Goal: Use online tool/utility: Utilize a website feature to perform a specific function

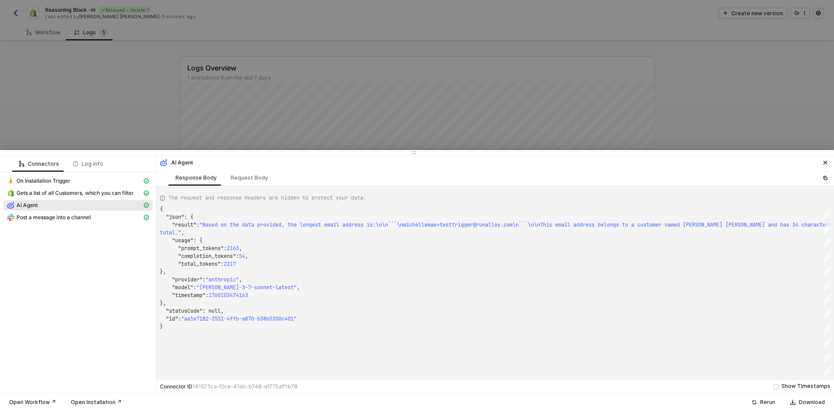
scroll to position [70, 0]
click at [687, 93] on div at bounding box center [417, 205] width 834 height 411
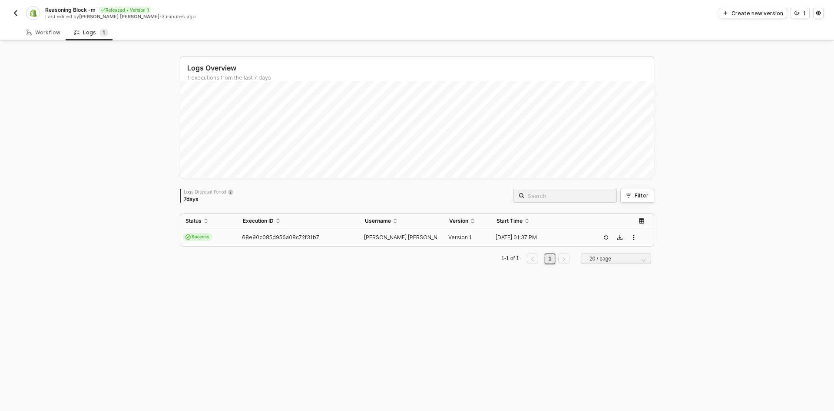
click at [20, 10] on button "button" at bounding box center [15, 13] width 10 height 10
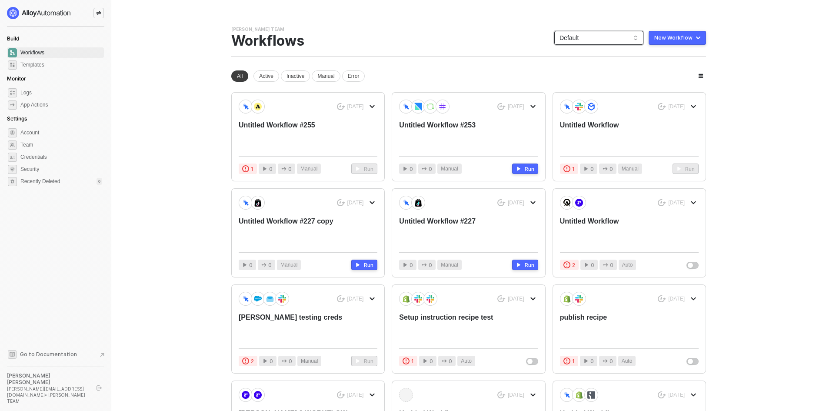
click at [597, 40] on span "Default" at bounding box center [598, 37] width 79 height 13
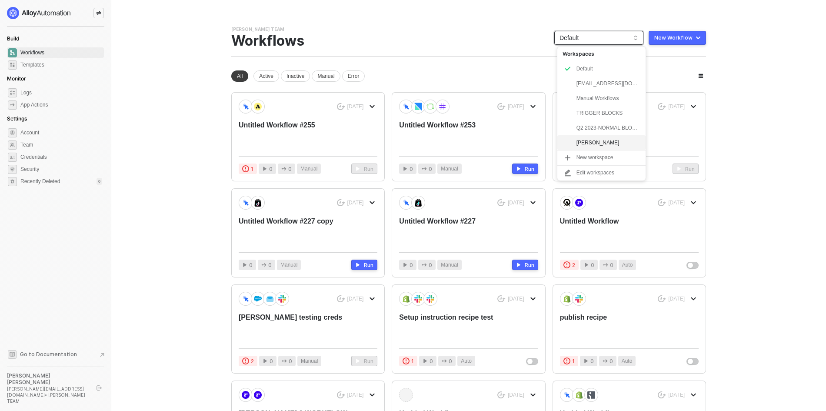
click at [577, 141] on div "Michelle" at bounding box center [608, 142] width 64 height 10
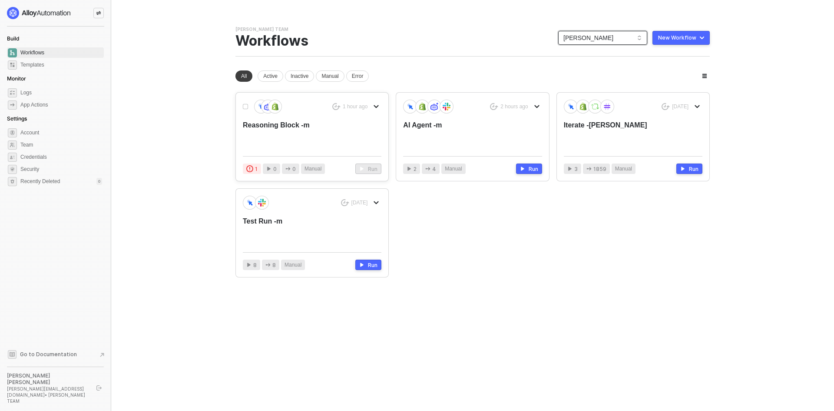
click at [300, 124] on div "Reasoning Block -m" at bounding box center [298, 134] width 111 height 29
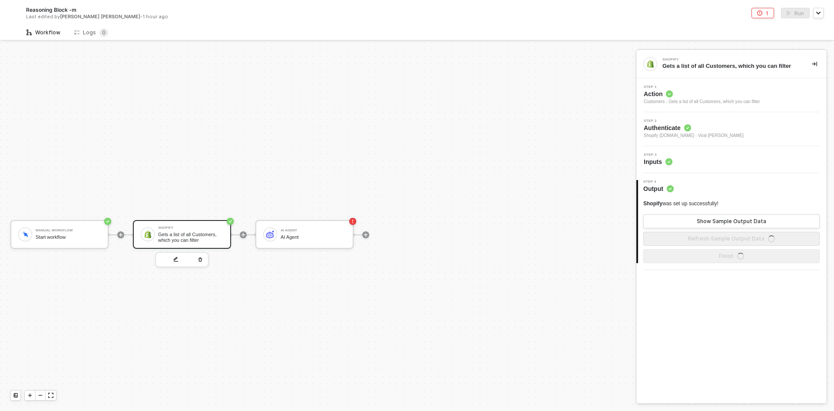
scroll to position [16, 0]
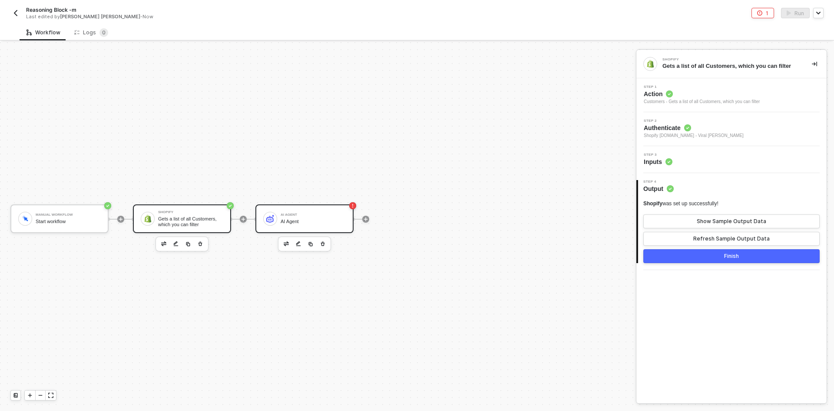
click at [339, 223] on div "AI Agent" at bounding box center [313, 222] width 65 height 6
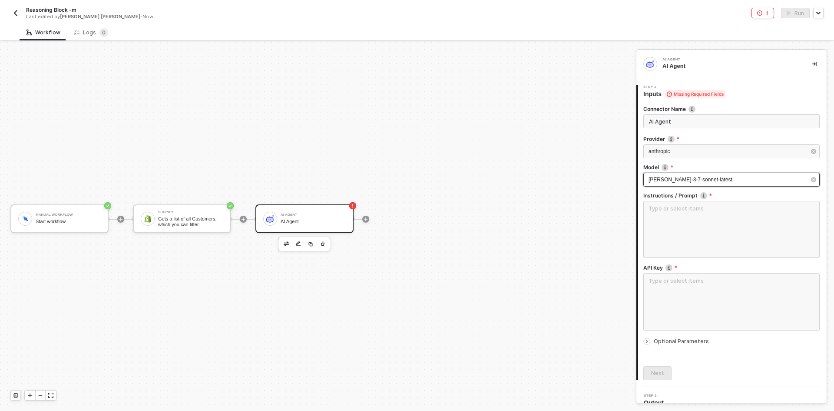
click at [681, 183] on div "[PERSON_NAME]-3-7-sonnet-latest" at bounding box center [727, 180] width 157 height 8
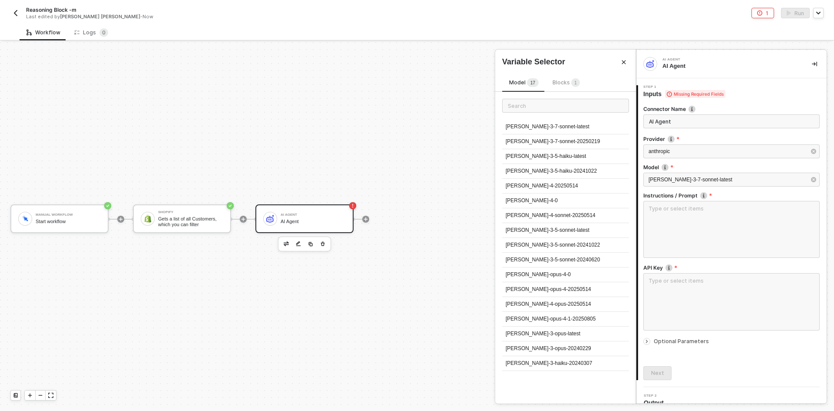
click at [536, 359] on div "[PERSON_NAME]-3-haiku-20240307" at bounding box center [565, 363] width 127 height 15
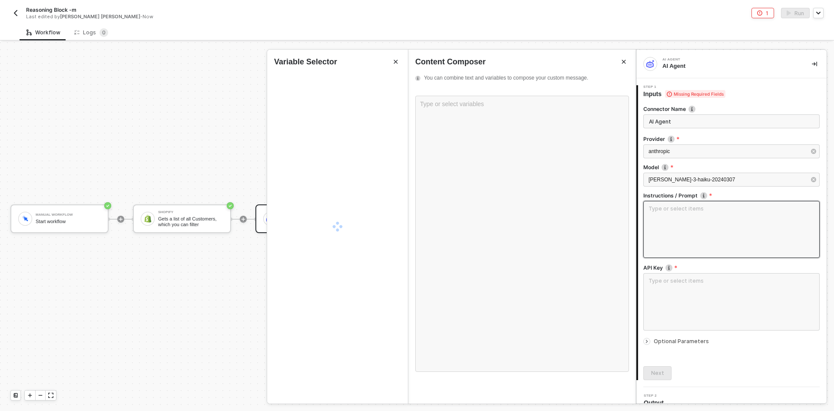
click at [700, 221] on textarea at bounding box center [732, 229] width 176 height 57
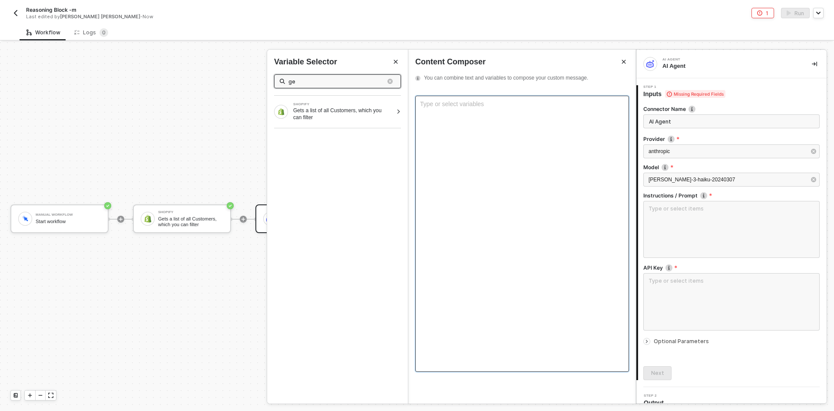
type input "g"
click at [370, 128] on div at bounding box center [337, 128] width 127 height 0
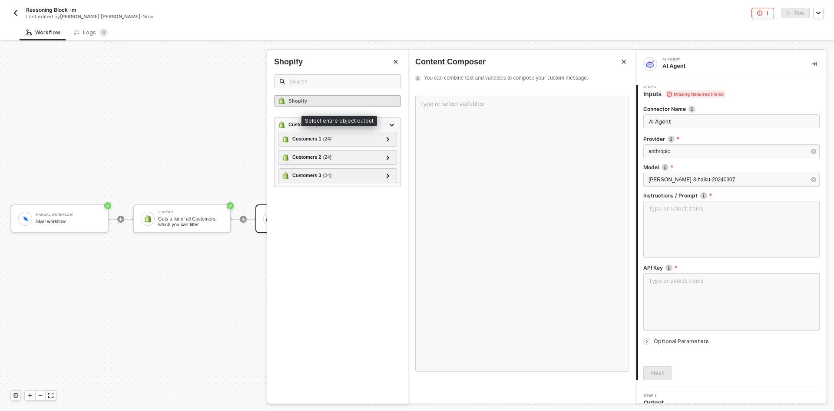
click at [370, 98] on div "Shopify" at bounding box center [337, 100] width 127 height 11
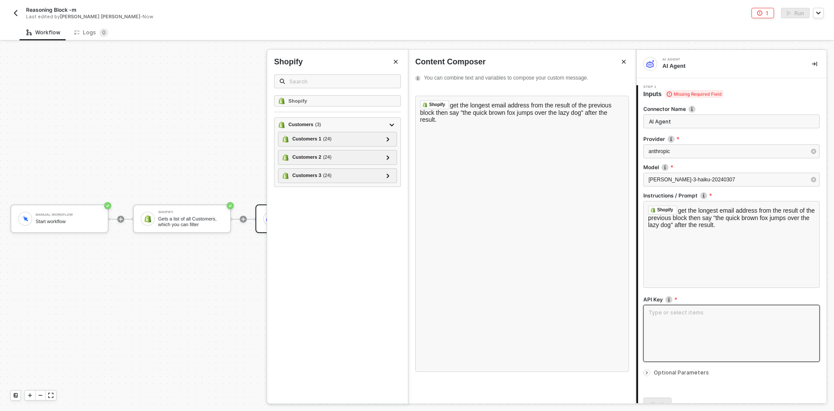
click at [675, 335] on textarea at bounding box center [732, 333] width 176 height 57
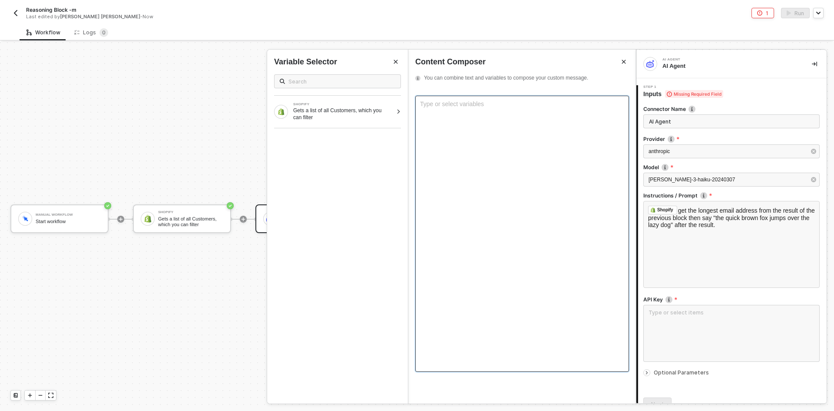
click at [462, 119] on div "Type or select variables ﻿" at bounding box center [522, 234] width 214 height 276
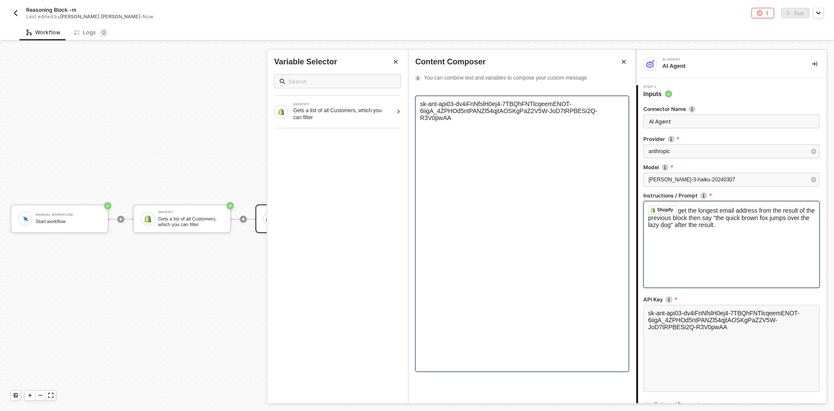
scroll to position [73, 0]
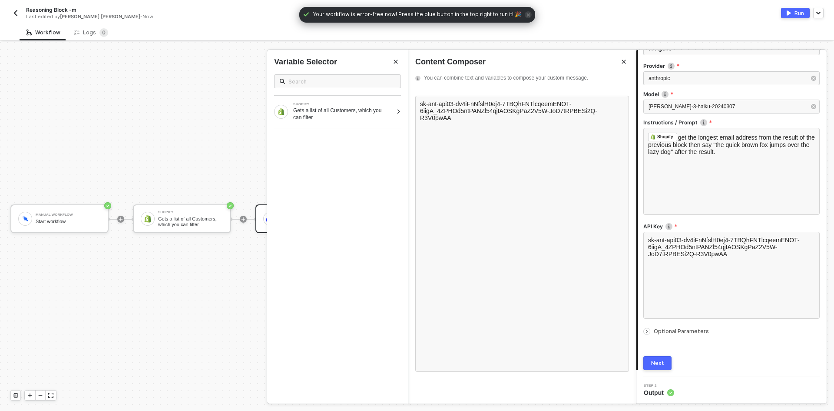
click at [664, 359] on button "Next" at bounding box center [658, 363] width 28 height 14
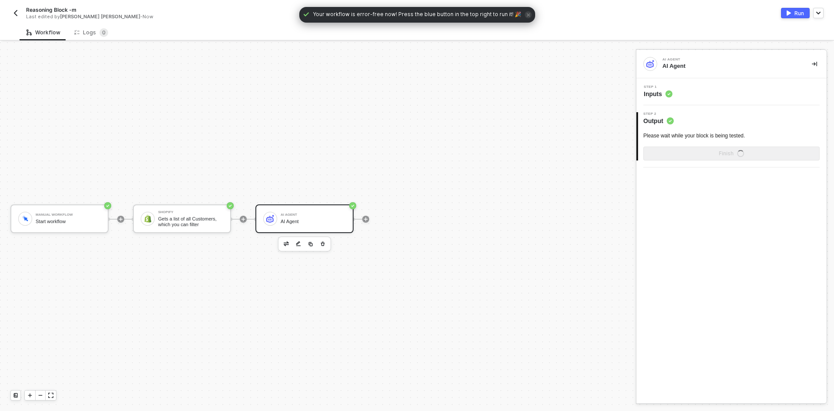
scroll to position [0, 0]
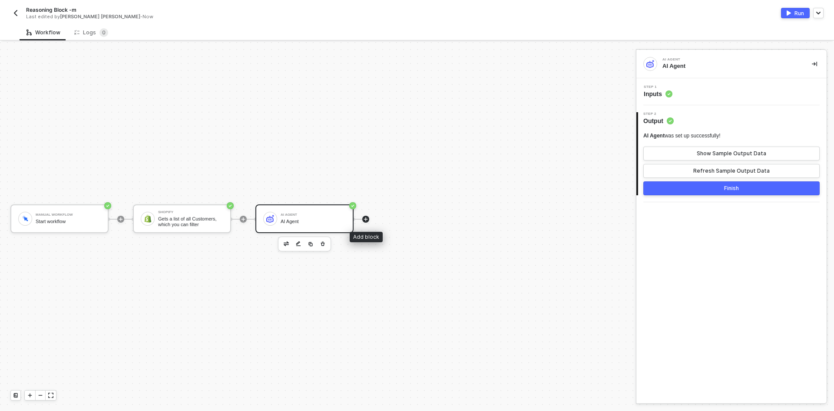
click at [366, 219] on icon "icon-play" at bounding box center [366, 219] width 4 height 4
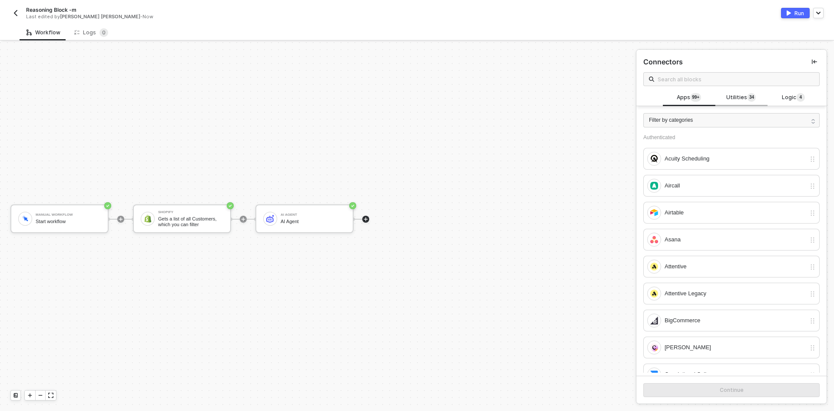
click at [737, 95] on span "Utilities 3 4" at bounding box center [742, 98] width 30 height 10
click at [682, 91] on div "Apps 99+" at bounding box center [689, 98] width 52 height 17
click at [689, 76] on input "text" at bounding box center [736, 79] width 156 height 10
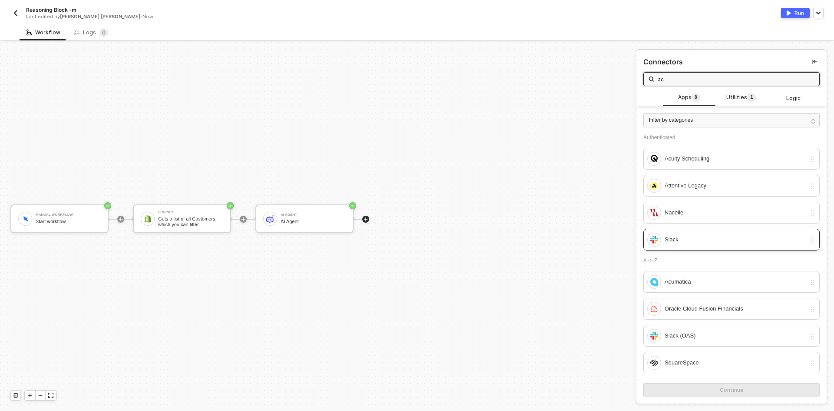
type input "ac"
click at [687, 236] on div "Slack" at bounding box center [735, 240] width 141 height 10
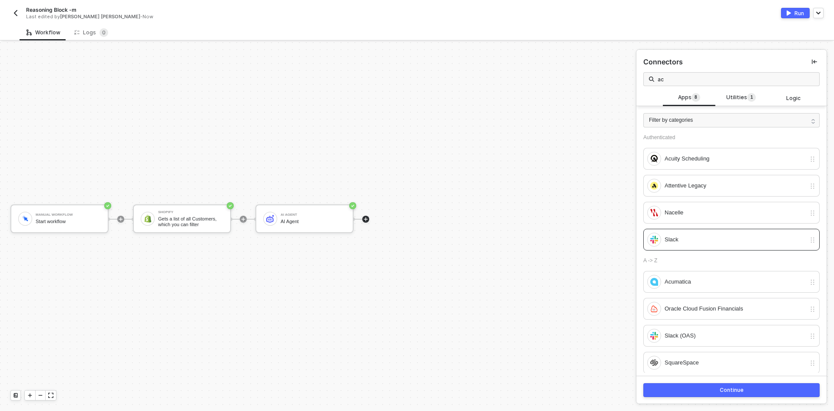
click at [673, 384] on button "Continue" at bounding box center [732, 390] width 176 height 14
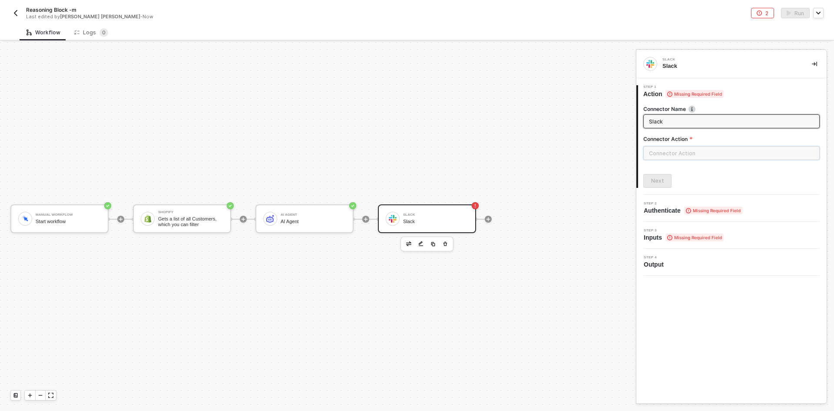
drag, startPoint x: 680, startPoint y: 156, endPoint x: 669, endPoint y: 154, distance: 11.9
click at [680, 156] on input "text" at bounding box center [732, 153] width 176 height 14
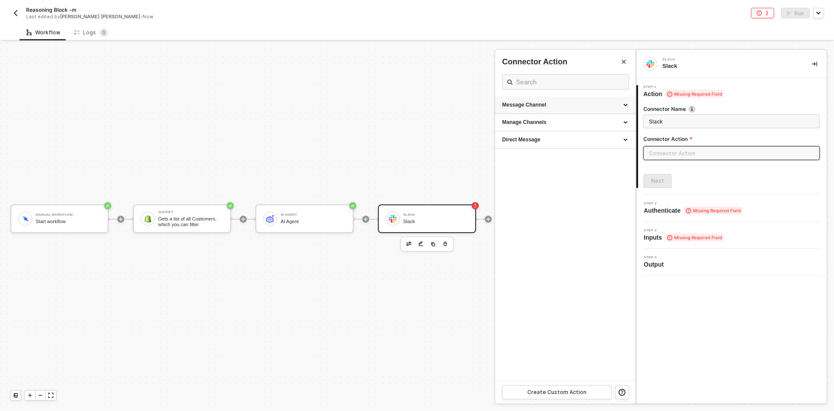
click at [534, 104] on div "Message Channel" at bounding box center [565, 104] width 126 height 7
click at [527, 121] on div "Post" at bounding box center [565, 121] width 126 height 7
type input "Post a message into a channel"
type input "Message Channel - Post"
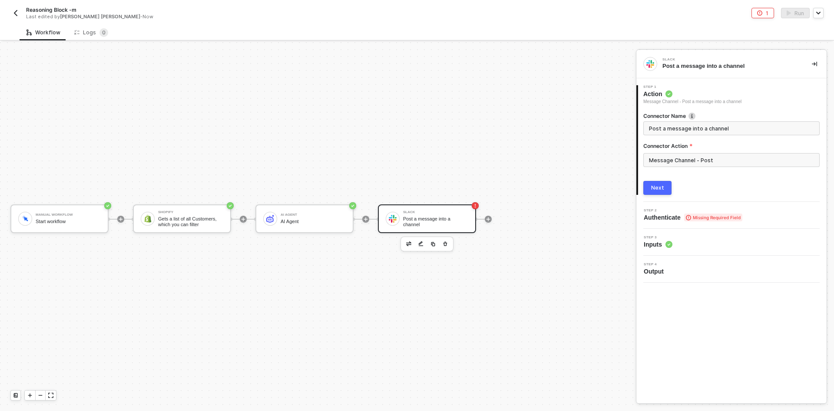
click at [657, 186] on div "Next" at bounding box center [657, 187] width 13 height 7
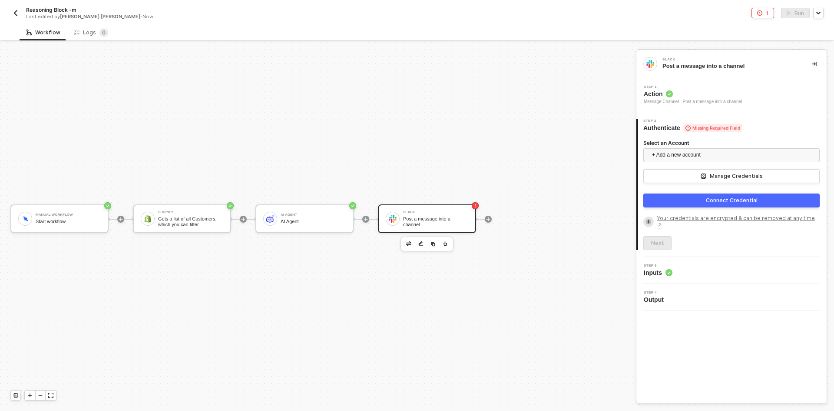
click at [673, 151] on span "+ Add a new account" at bounding box center [733, 155] width 163 height 14
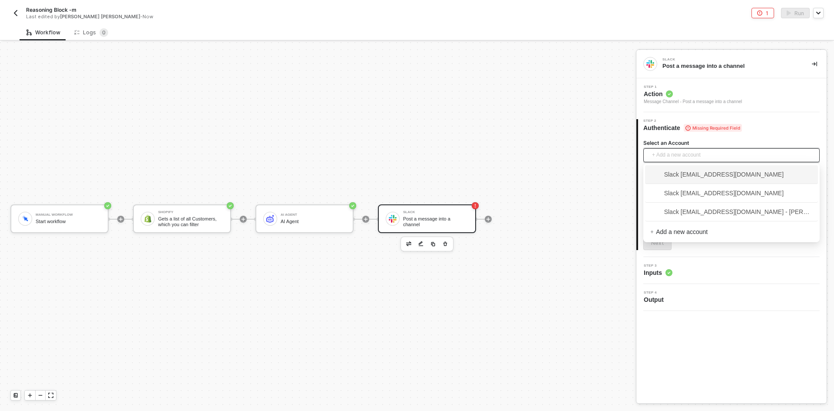
click at [675, 176] on span "Slack [EMAIL_ADDRESS][DOMAIN_NAME]" at bounding box center [716, 174] width 133 height 10
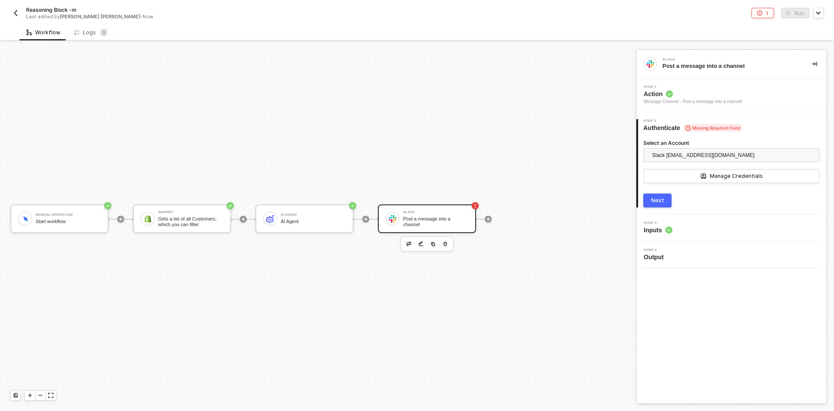
click at [658, 200] on div "Next" at bounding box center [657, 200] width 13 height 7
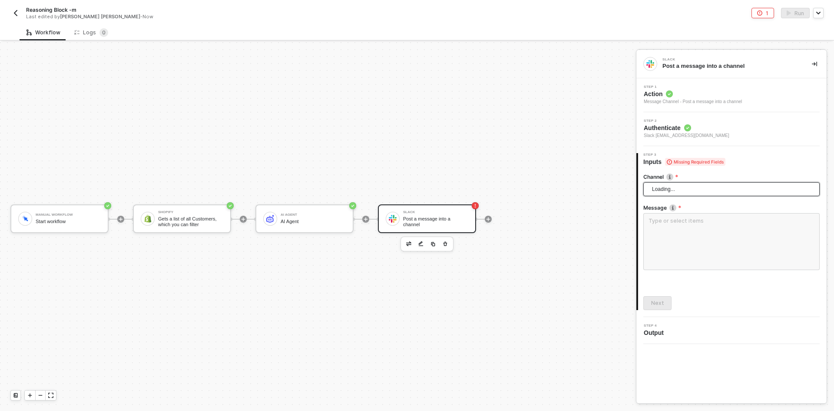
click at [671, 190] on span "Loading..." at bounding box center [733, 189] width 163 height 13
type input "[PERSON_NAME]"
click at [667, 214] on div "test_channel_michelle" at bounding box center [731, 220] width 173 height 14
click at [665, 246] on textarea at bounding box center [732, 241] width 176 height 57
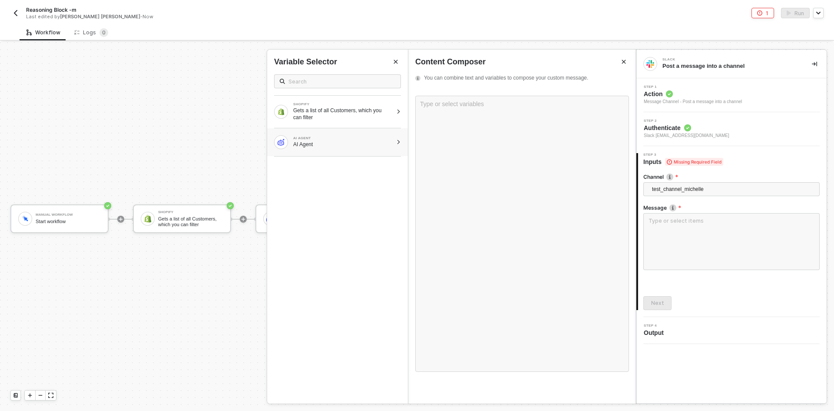
click at [372, 141] on div "AI Agent" at bounding box center [343, 144] width 100 height 7
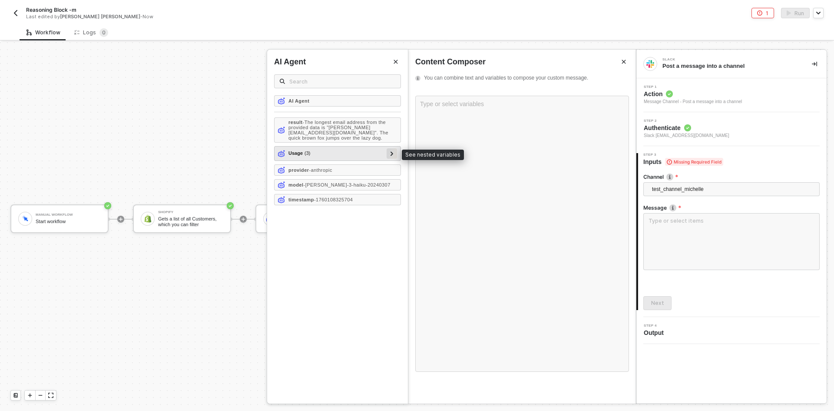
click at [387, 152] on div at bounding box center [392, 153] width 10 height 10
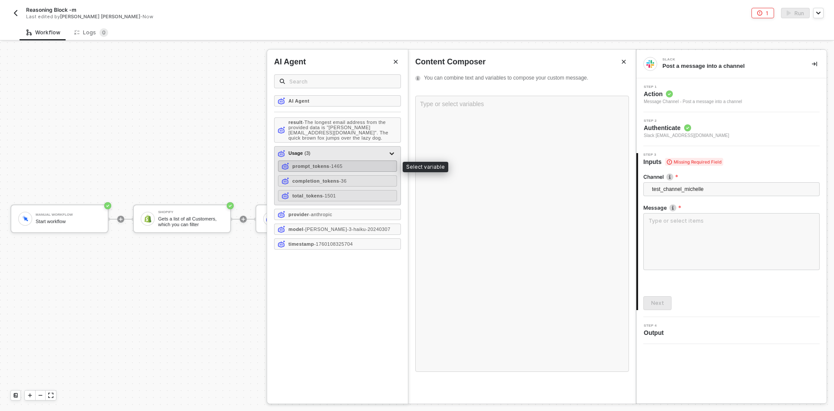
click at [352, 165] on div "prompt_tokens - 1465" at bounding box center [337, 165] width 119 height 11
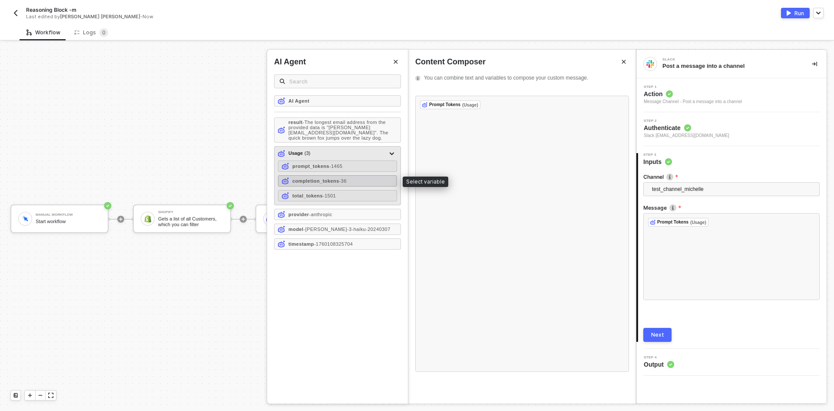
click at [343, 178] on span "- 36" at bounding box center [342, 180] width 7 height 5
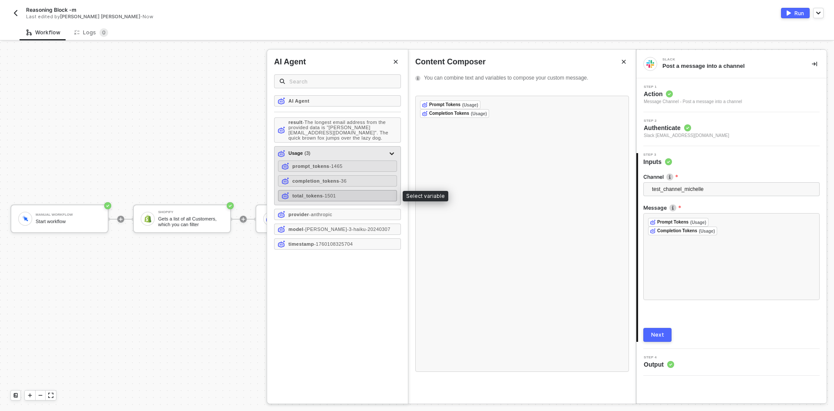
click at [338, 198] on div "total_tokens - 1501" at bounding box center [337, 195] width 119 height 11
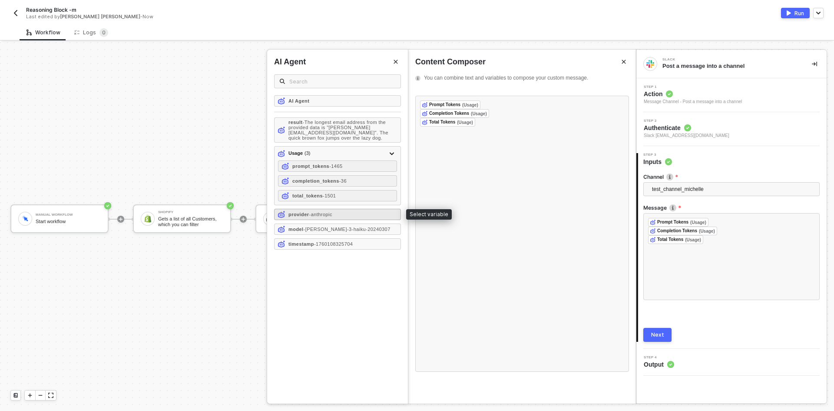
click at [332, 212] on span "- anthropic" at bounding box center [320, 214] width 23 height 5
click at [331, 227] on span "- [PERSON_NAME]-3-haiku-20240307" at bounding box center [347, 228] width 87 height 5
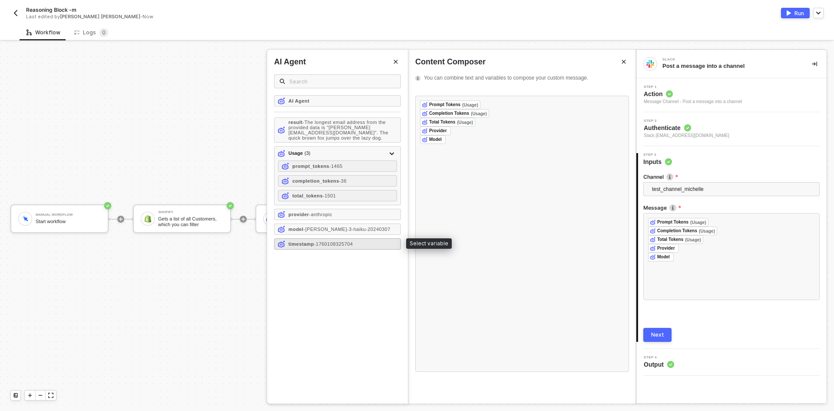
click at [326, 241] on span "- 1760108325704" at bounding box center [333, 243] width 39 height 5
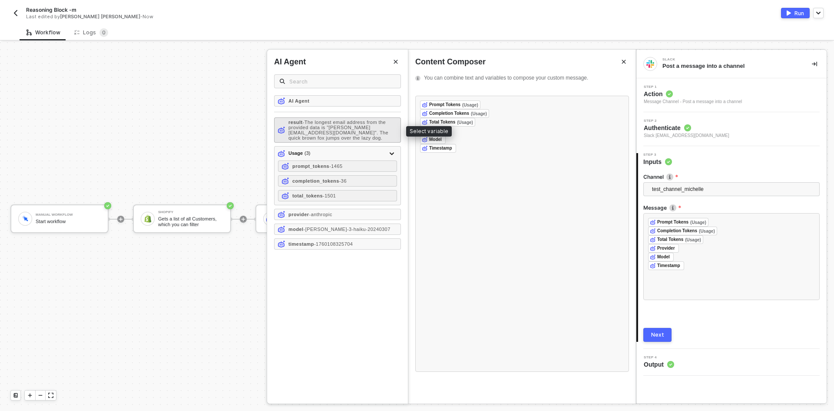
click at [336, 125] on div "result - The longest email address from the provided data is "[PERSON_NAME][EMA…" at bounding box center [343, 129] width 109 height 21
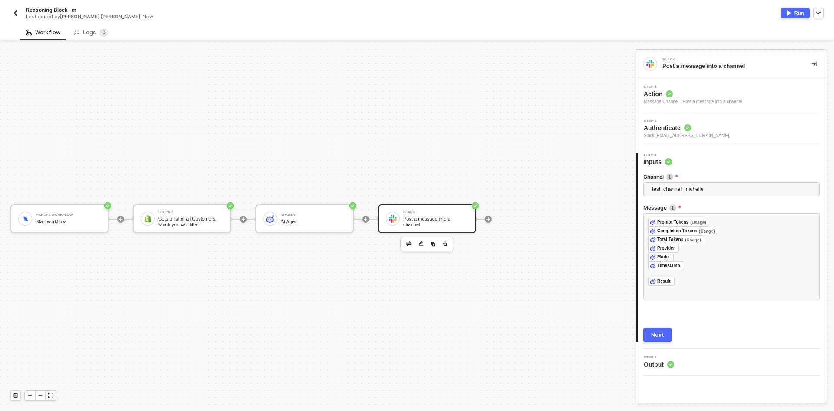
click at [651, 332] on button "Next" at bounding box center [658, 335] width 28 height 14
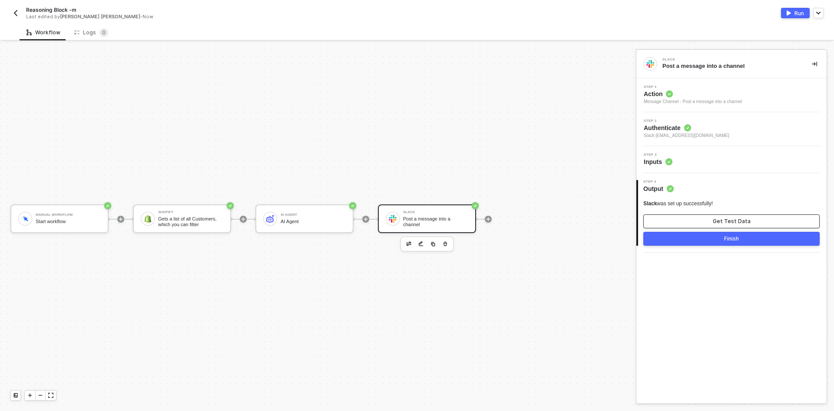
click at [717, 221] on div "Get Test Data" at bounding box center [732, 221] width 38 height 7
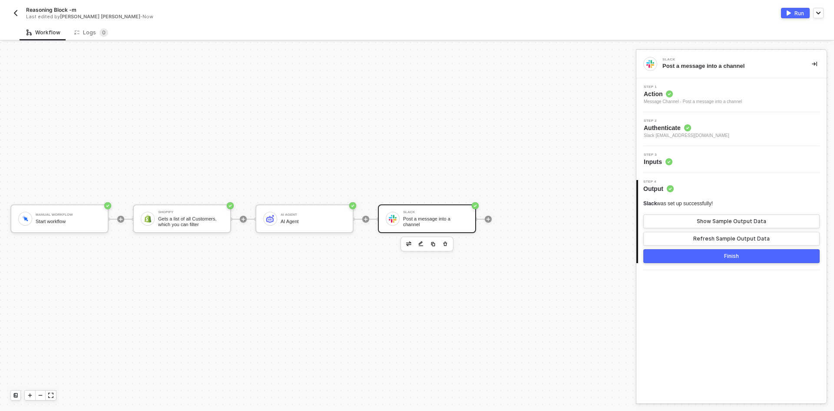
click at [793, 10] on button "Run" at bounding box center [795, 13] width 29 height 10
click at [94, 30] on div "Logs 0" at bounding box center [91, 32] width 34 height 9
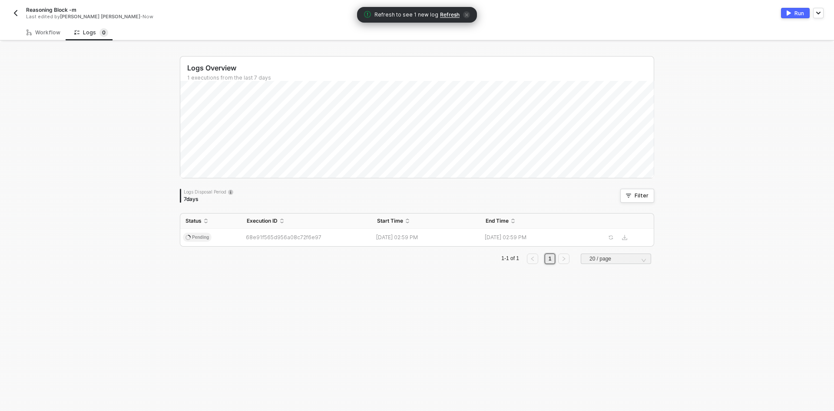
click at [446, 17] on span "Refresh" at bounding box center [450, 14] width 20 height 7
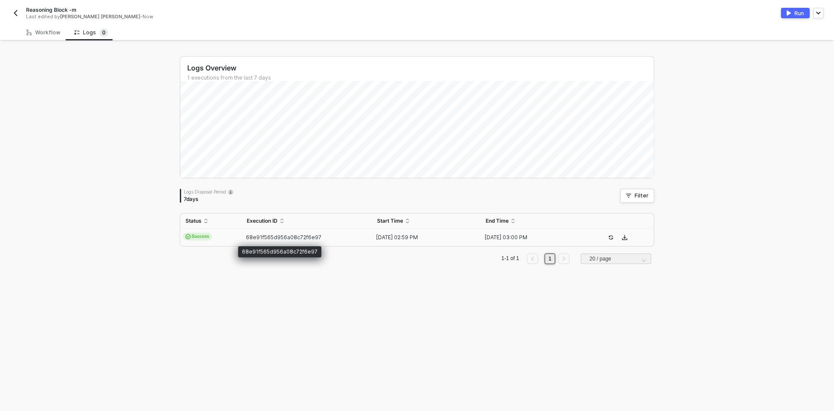
click at [273, 236] on span "68e91f565d956a08c72f6e97" at bounding box center [284, 237] width 76 height 7
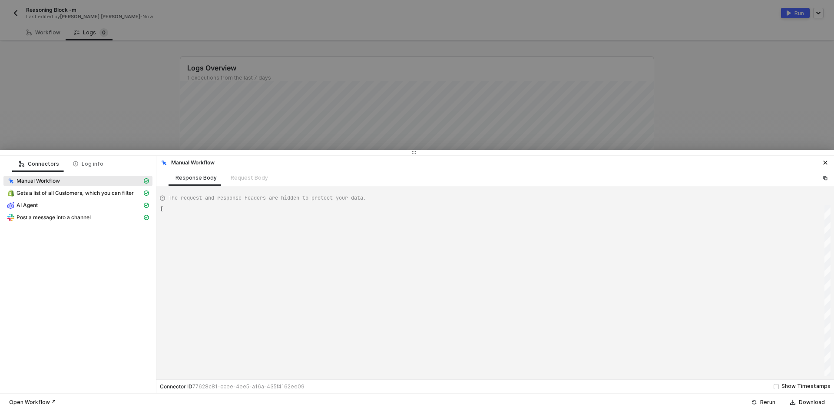
scroll to position [23, 0]
click at [68, 209] on span "AI Agent" at bounding box center [77, 205] width 149 height 10
type textarea "{ "json": { "result": "The longest email address in the provided data is [EMAIL…"
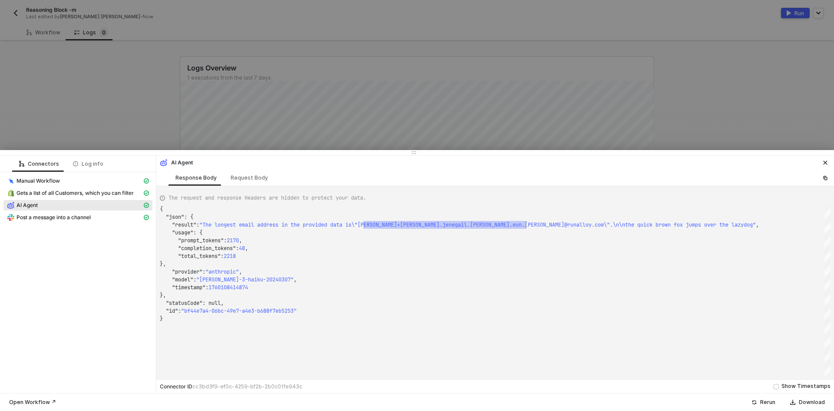
scroll to position [16, 369]
drag, startPoint x: 365, startPoint y: 224, endPoint x: 528, endPoint y: 224, distance: 163.8
click at [292, 225] on span ""The longest email address in the provided data is" at bounding box center [275, 224] width 152 height 7
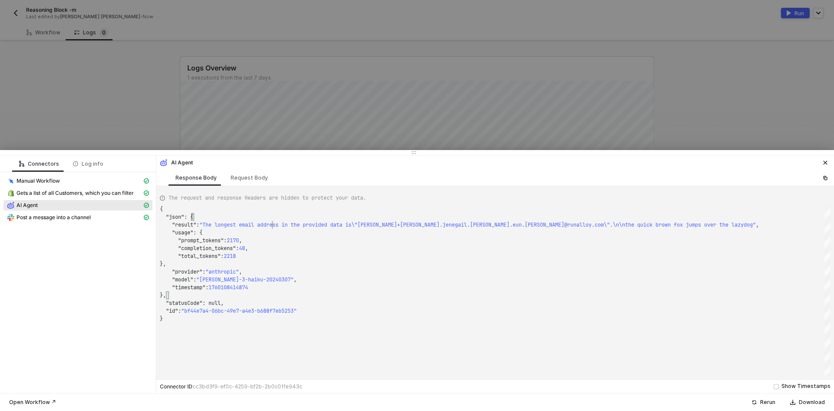
click at [273, 224] on span ""The longest email address in the provided data is" at bounding box center [275, 224] width 152 height 7
click at [129, 102] on div at bounding box center [417, 205] width 834 height 411
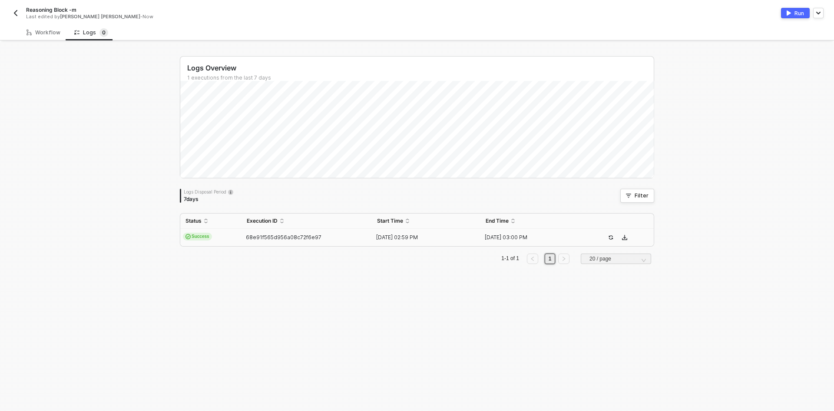
click at [20, 12] on button "button" at bounding box center [15, 13] width 10 height 10
